Goal: Register for event/course

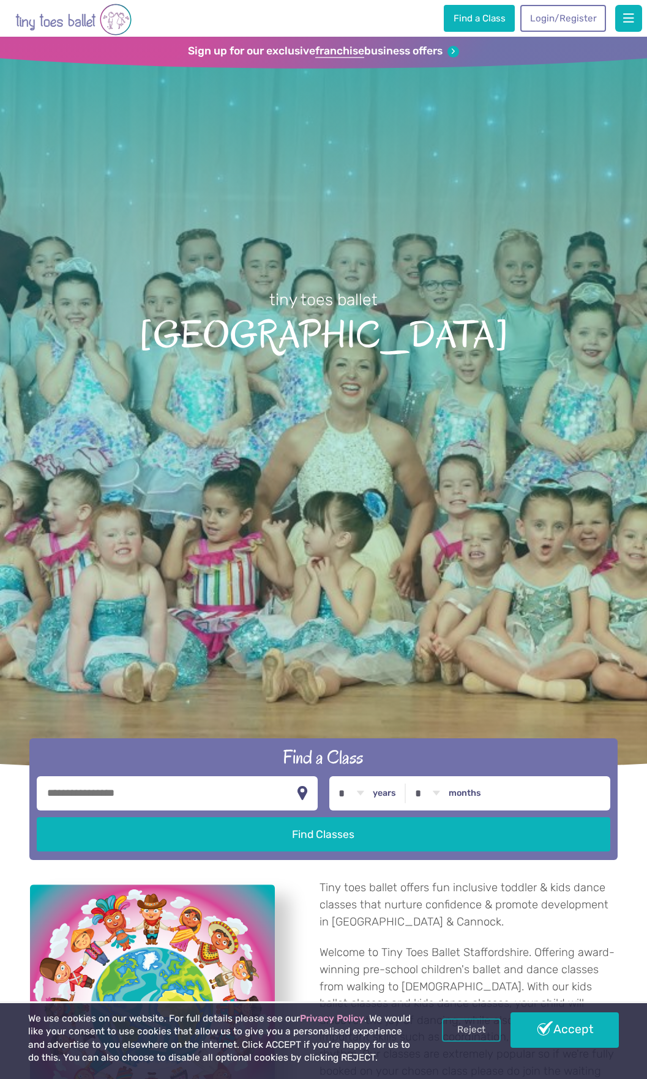
drag, startPoint x: 99, startPoint y: 802, endPoint x: 105, endPoint y: 786, distance: 17.6
click at [100, 798] on input "text" at bounding box center [177, 793] width 281 height 34
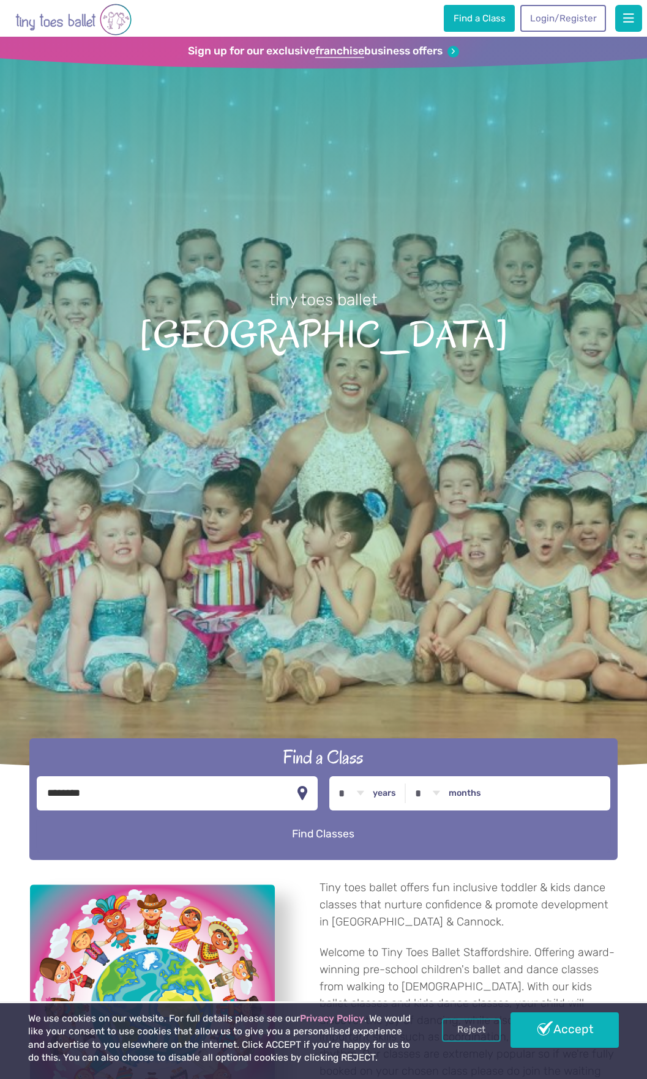
type input "********"
click at [225, 822] on button "Find Classes" at bounding box center [323, 834] width 573 height 34
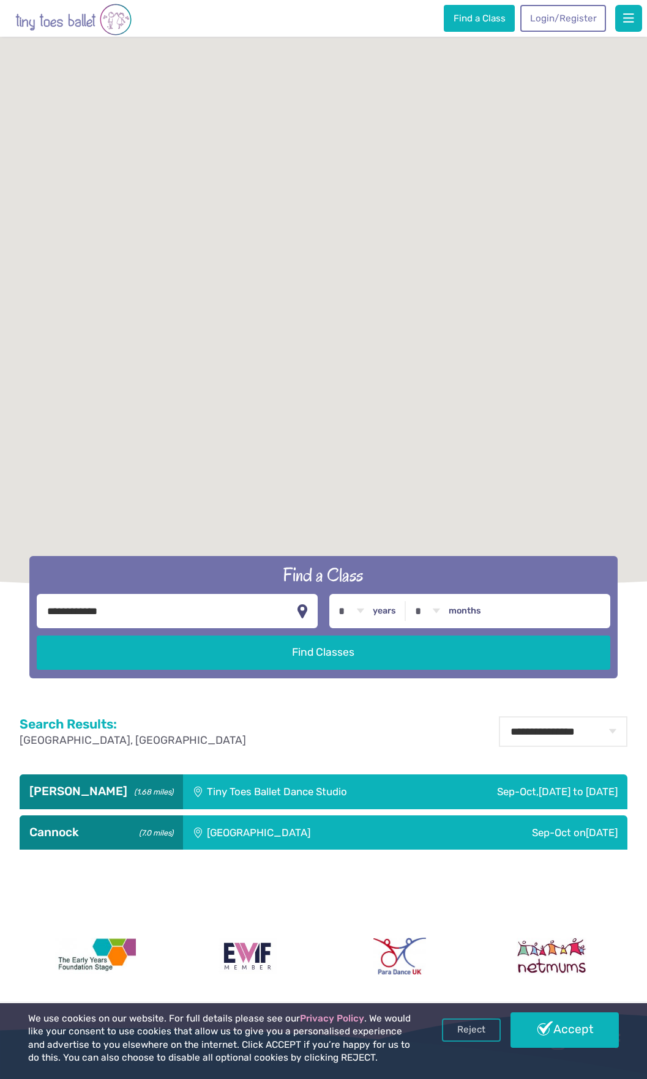
scroll to position [428, 0]
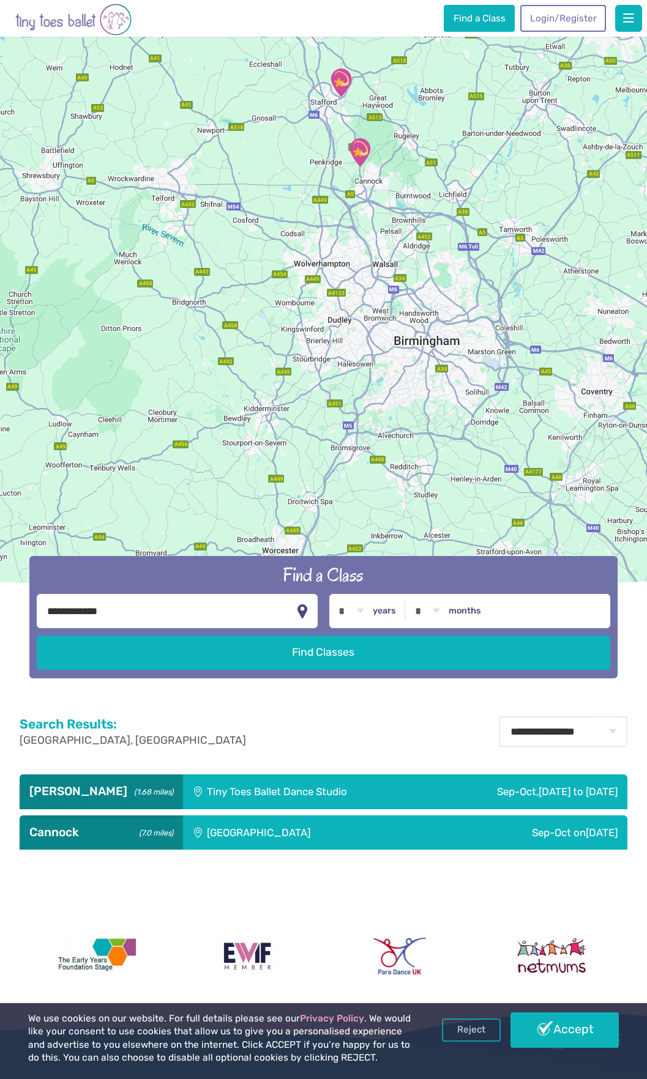
click at [289, 789] on div "Tiny Toes Ballet Dance Studio" at bounding box center [306, 792] width 246 height 34
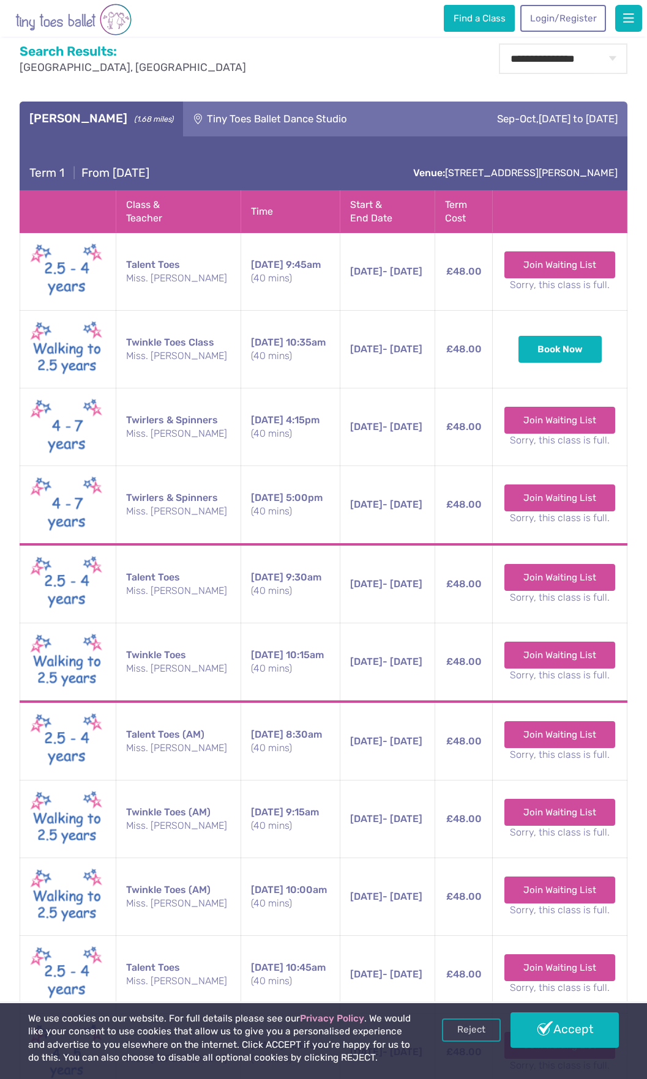
scroll to position [1162, 0]
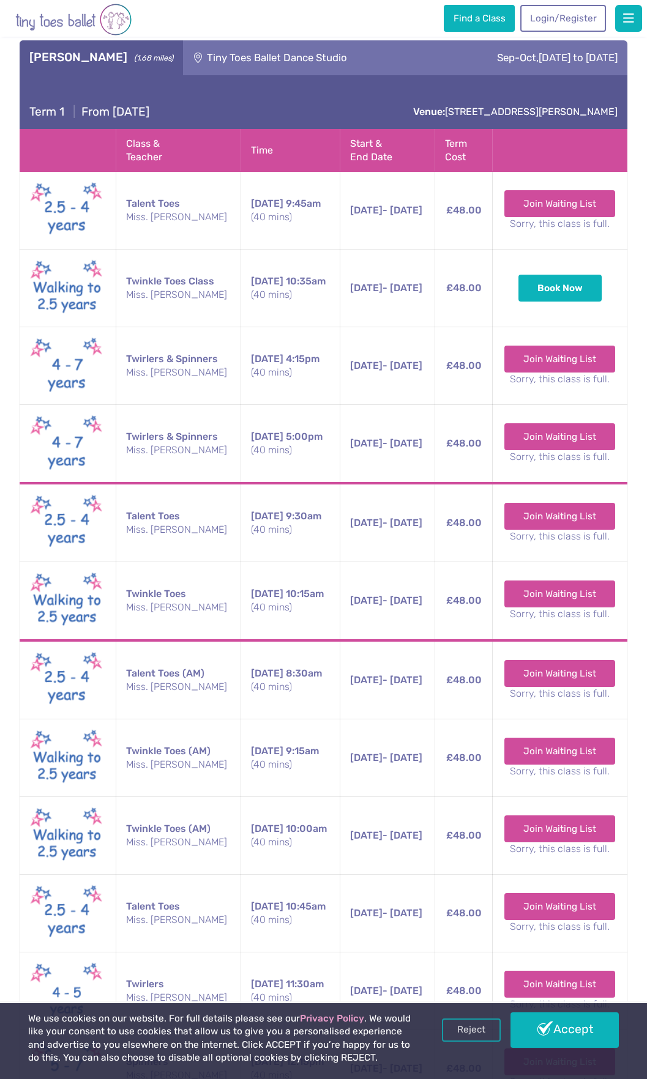
click at [283, 787] on td "Saturday 9:15am (40 mins)" at bounding box center [290, 758] width 99 height 78
